Goal: Information Seeking & Learning: Learn about a topic

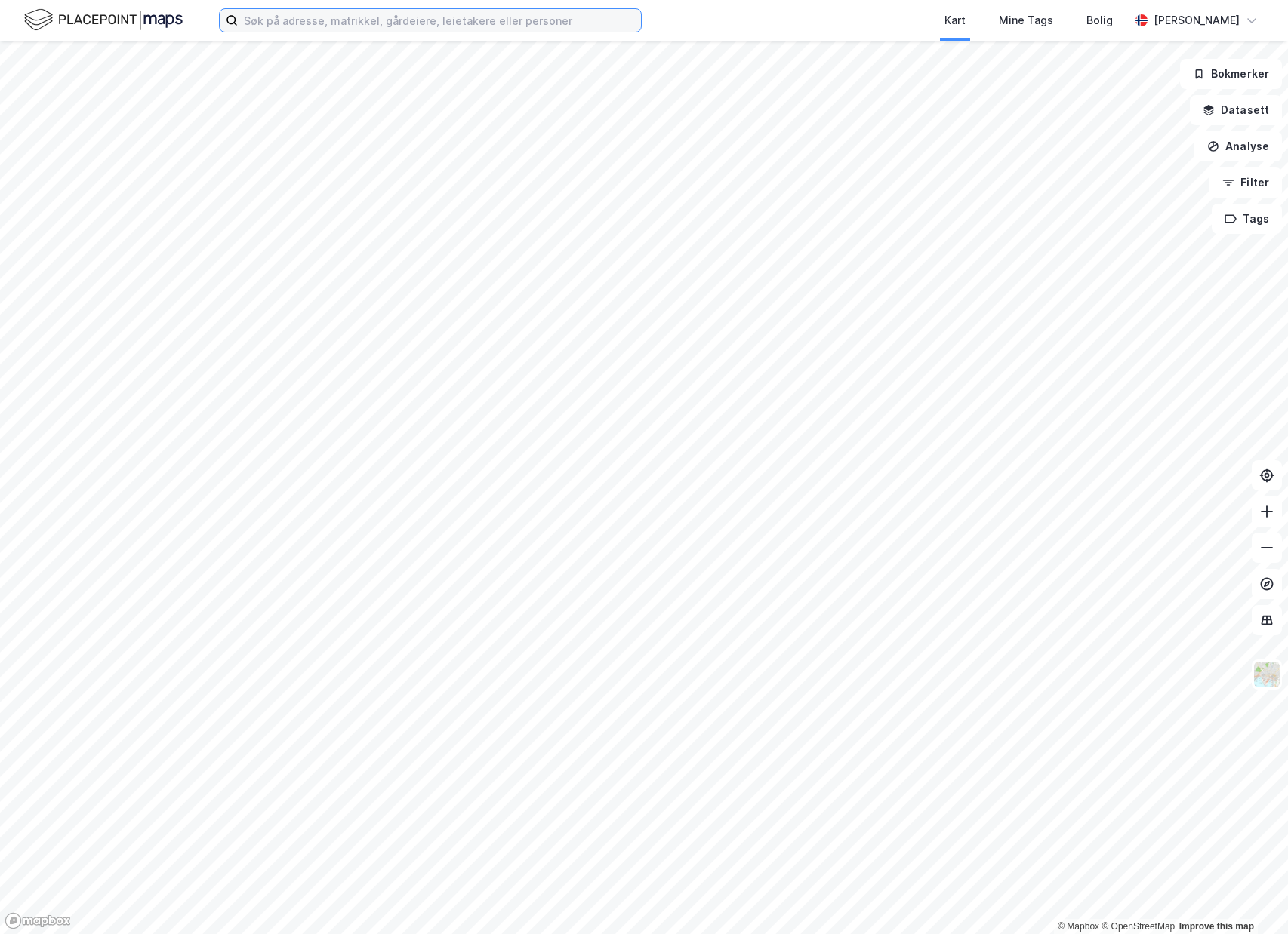
click at [477, 17] on input at bounding box center [439, 20] width 403 height 23
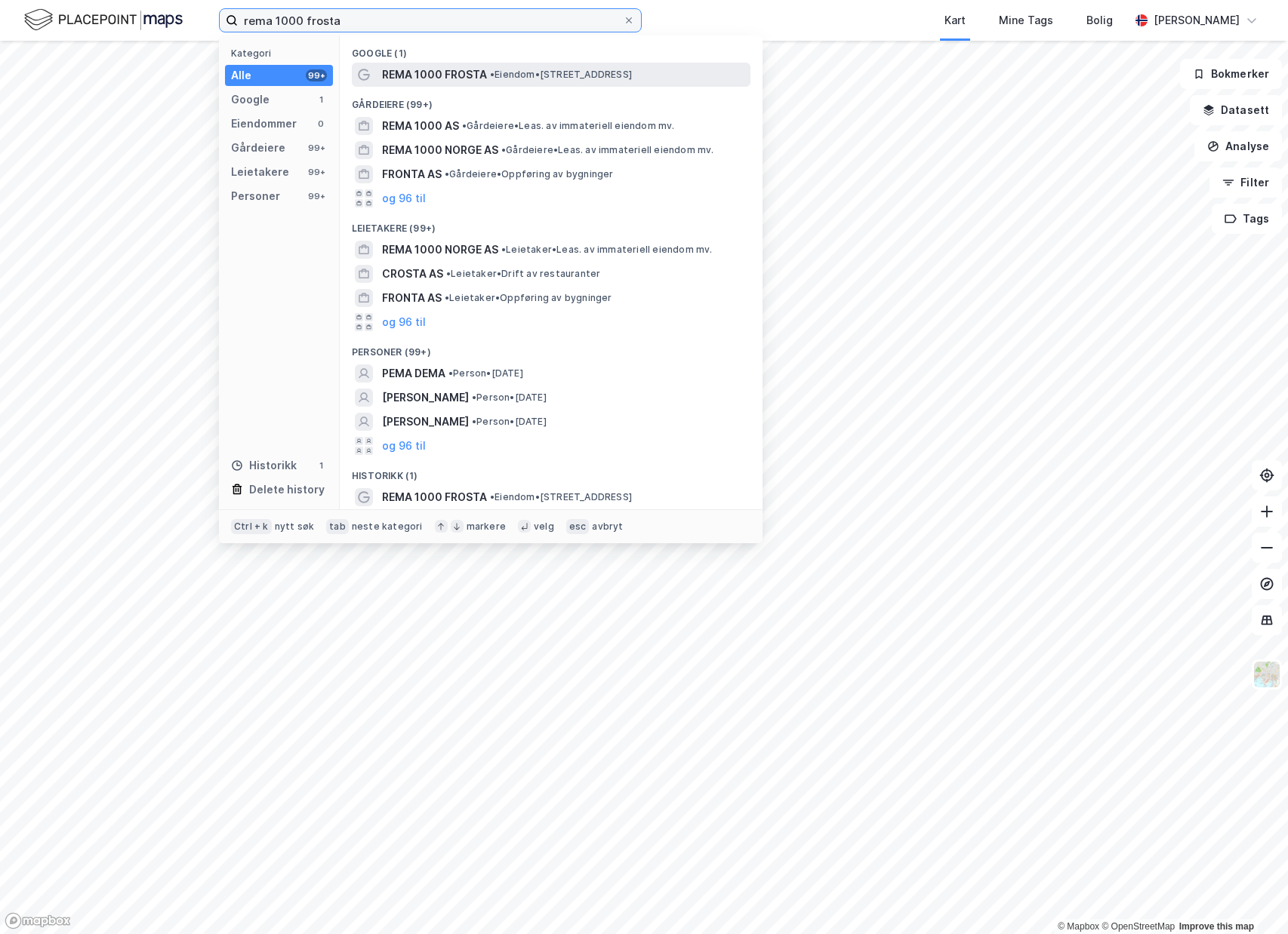
type input "rema 1000 frosta"
click at [467, 66] on span "REMA 1000 FROSTA" at bounding box center [434, 74] width 105 height 18
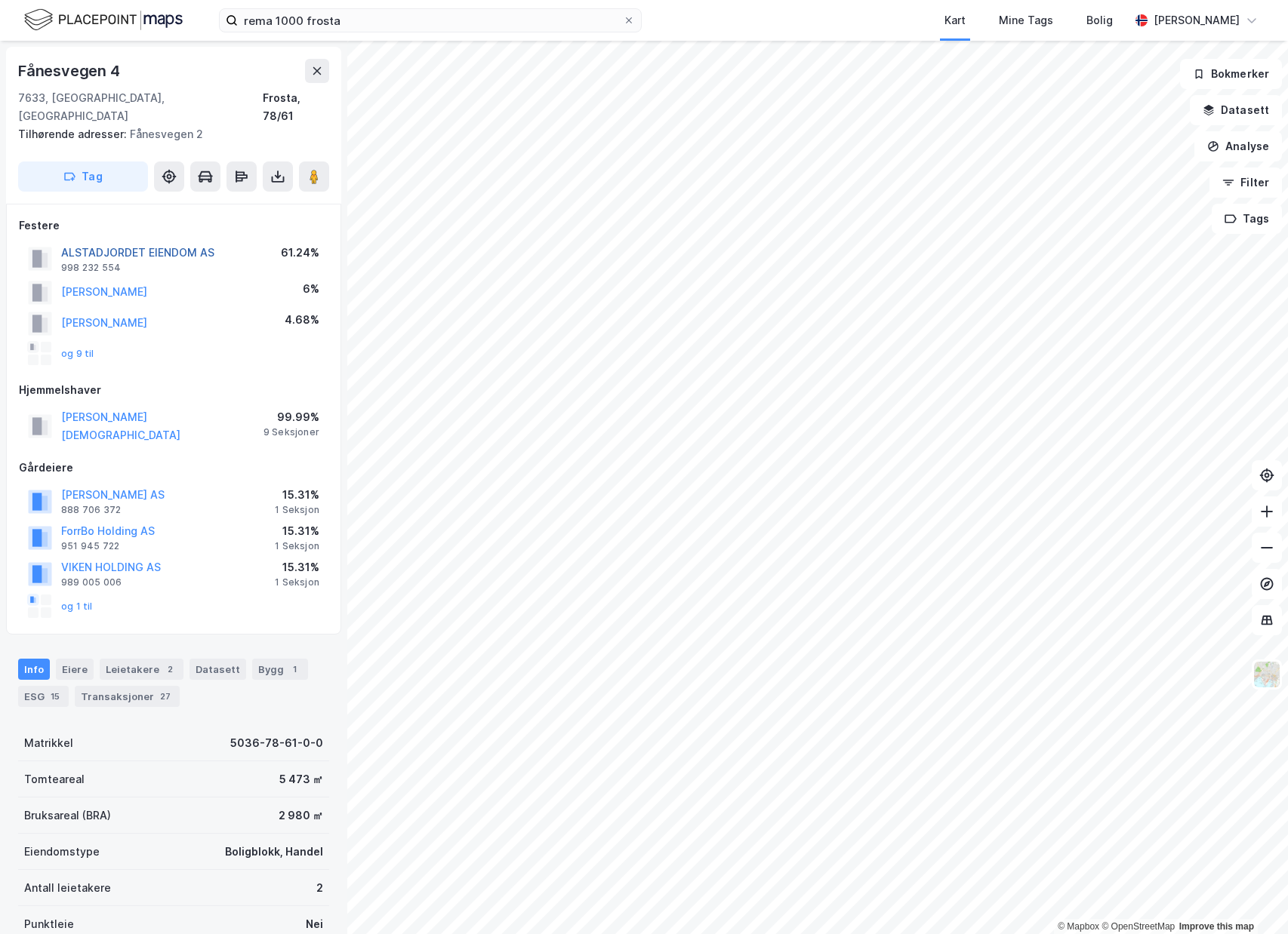
click at [0, 0] on button "ALSTADJORDET EIENDOM AS" at bounding box center [0, 0] width 0 height 0
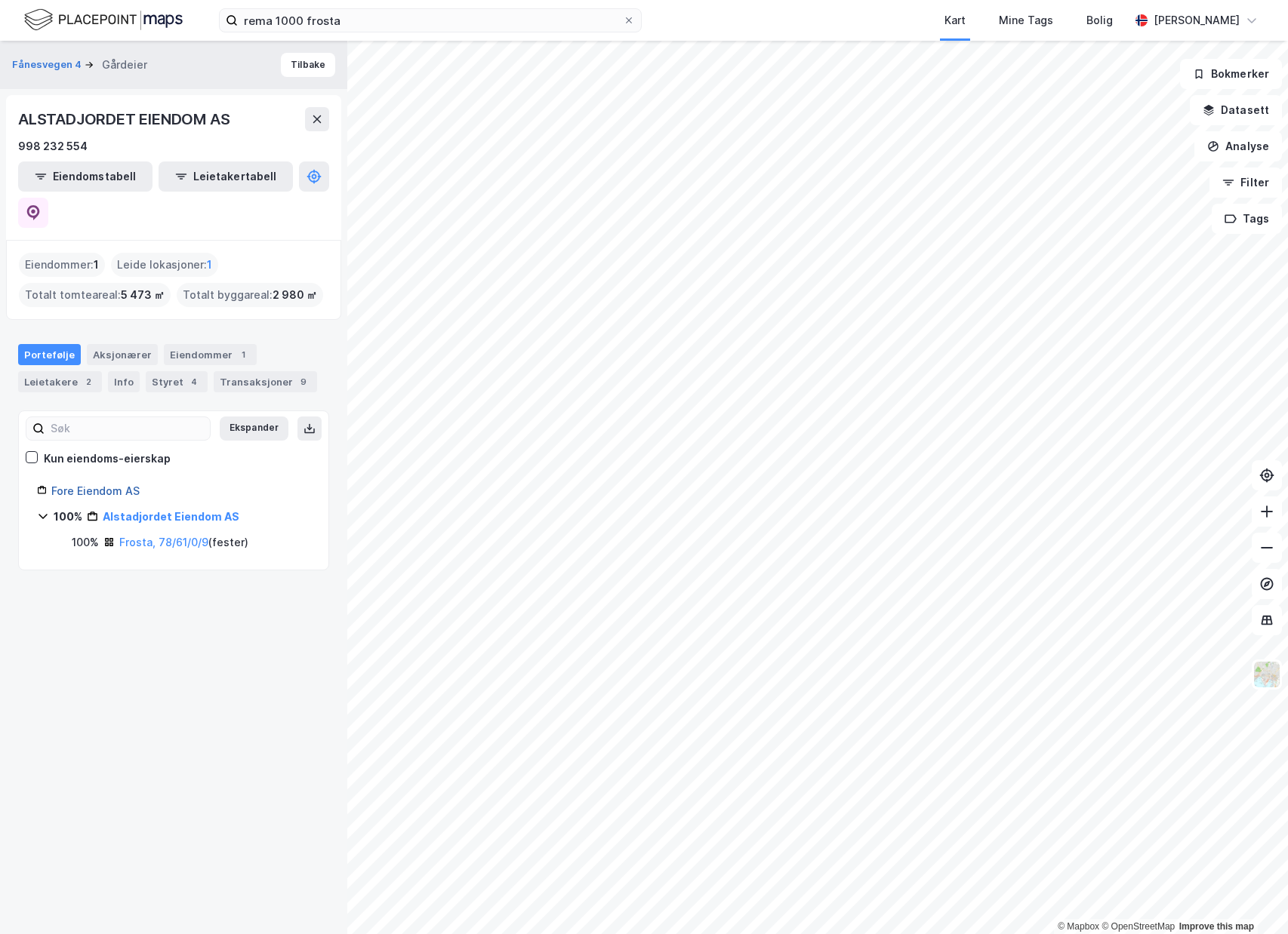
click at [114, 485] on link "Fore Eiendom AS" at bounding box center [96, 491] width 88 height 13
click at [133, 510] on link "Alstadjordet Eiendom AS" at bounding box center [167, 516] width 132 height 13
click at [41, 205] on icon at bounding box center [33, 212] width 15 height 15
click at [69, 371] on div "Leietakere 2" at bounding box center [60, 382] width 84 height 21
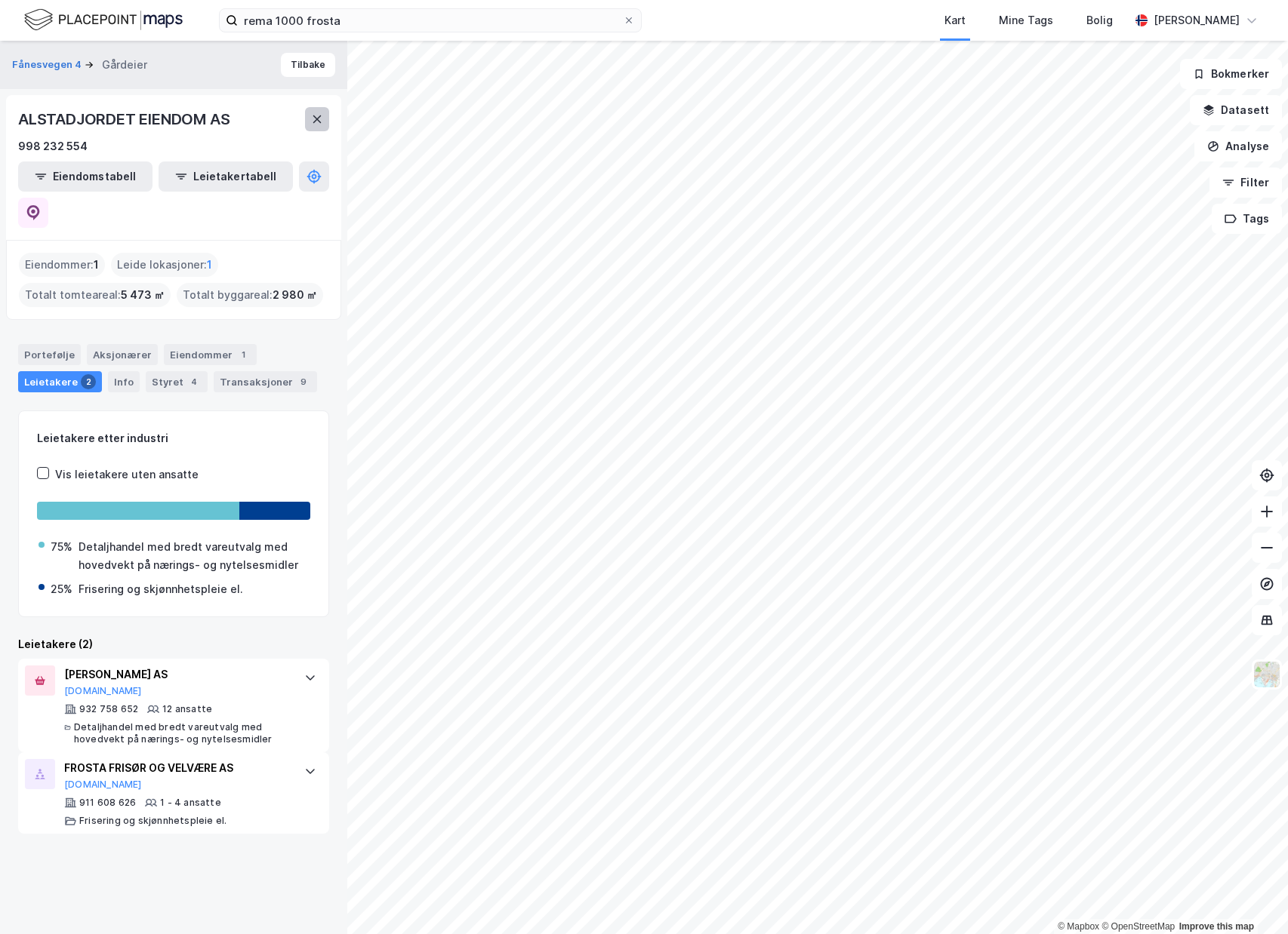
click at [310, 114] on button at bounding box center [317, 119] width 25 height 25
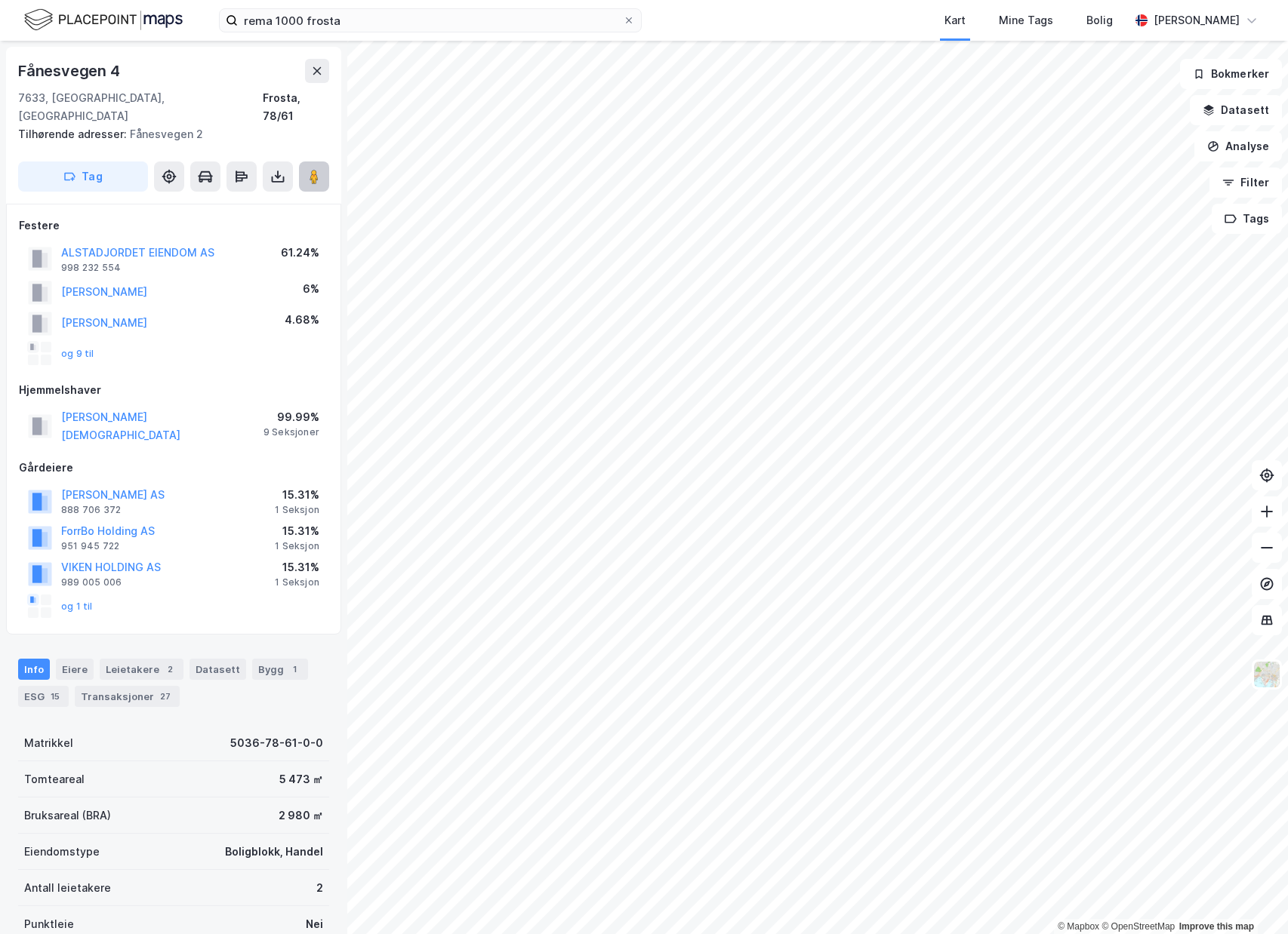
click at [318, 169] on image at bounding box center [314, 177] width 9 height 15
